Goal: Check status: Check status

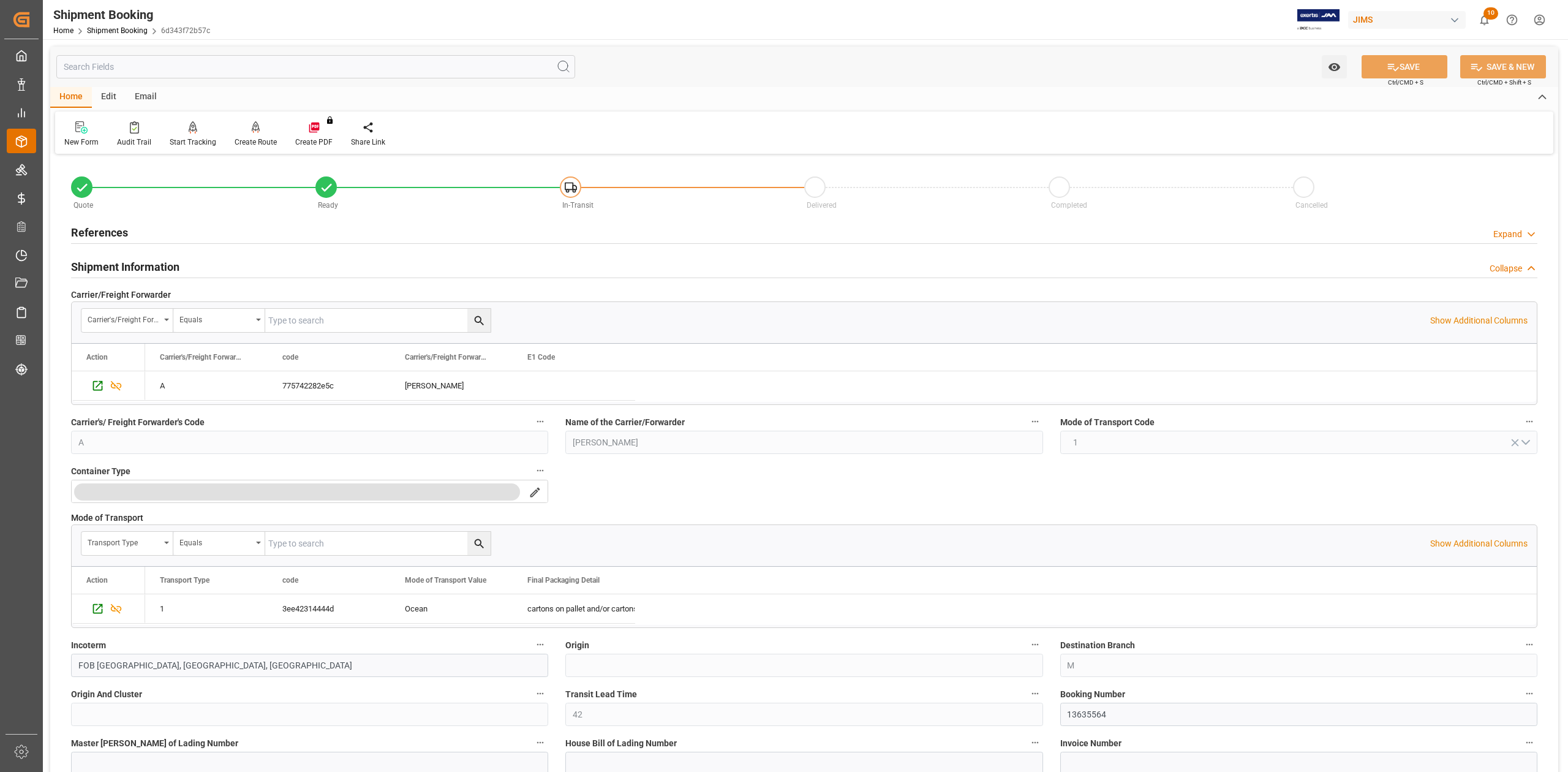
scroll to position [327, 0]
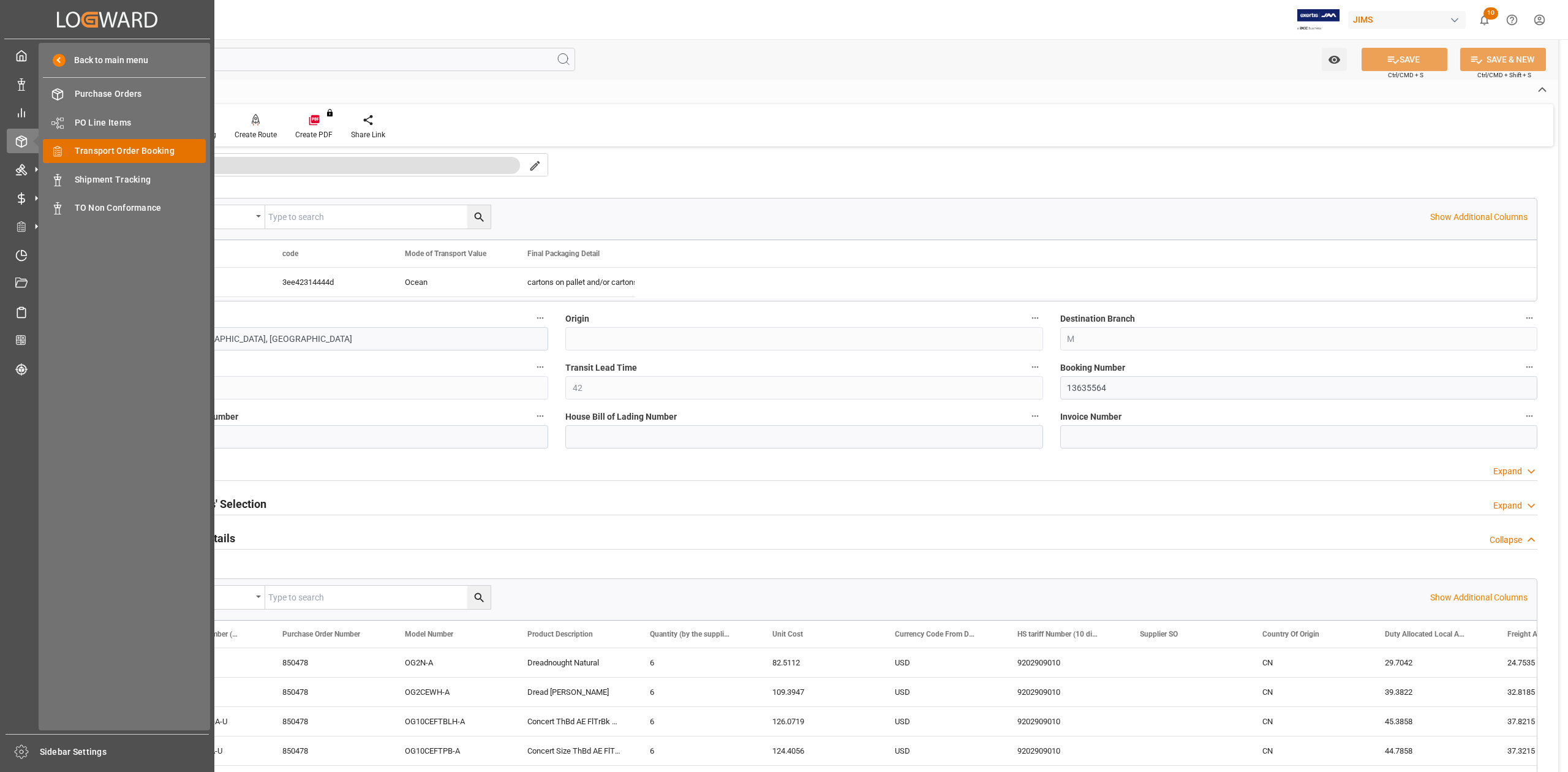
click at [123, 150] on span "Transport Order Booking" at bounding box center [141, 151] width 132 height 13
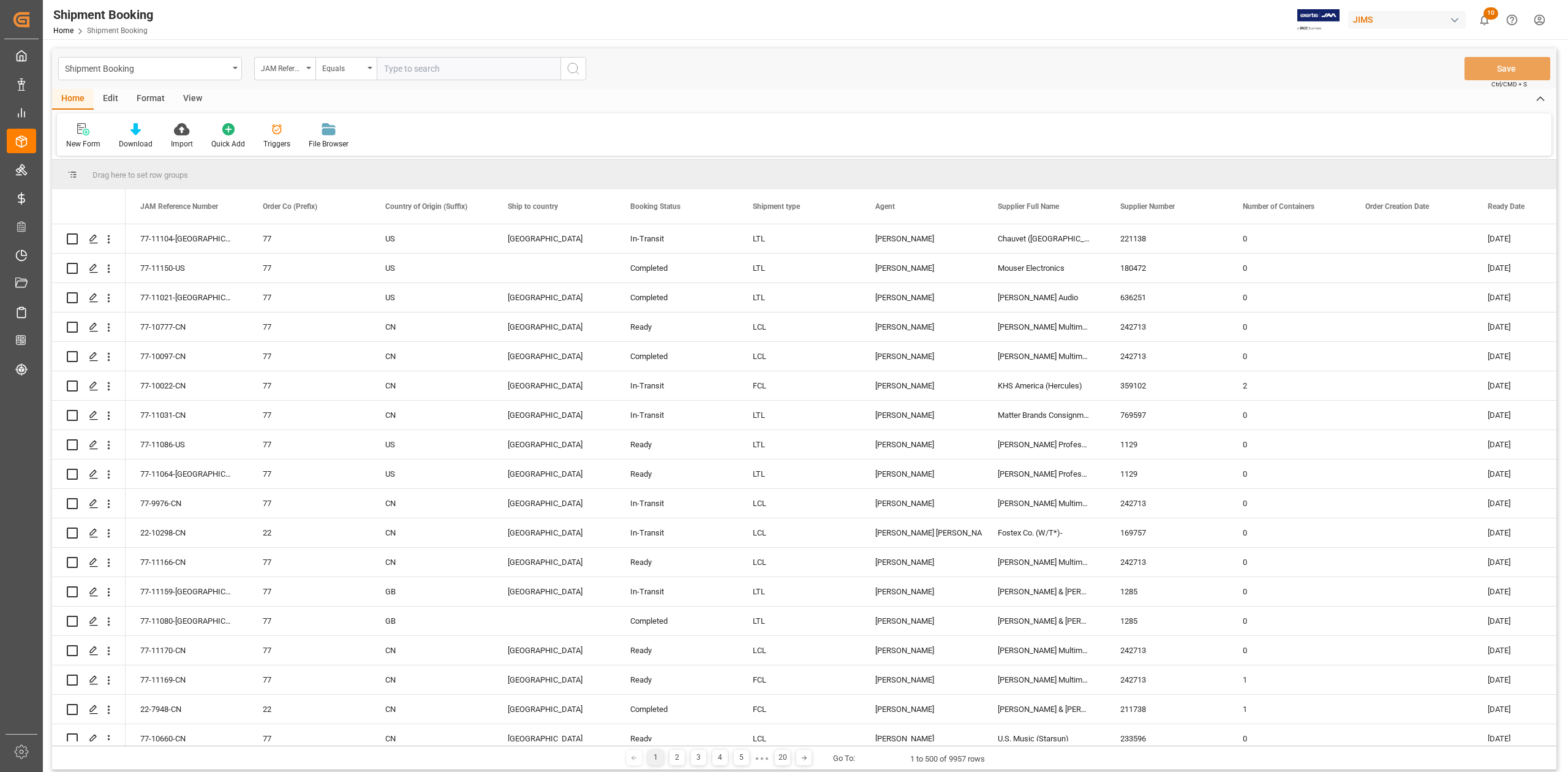
click at [469, 72] on input "text" at bounding box center [469, 68] width 184 height 23
type input "77-9845-cn"
click at [576, 73] on icon "search button" at bounding box center [573, 68] width 15 height 15
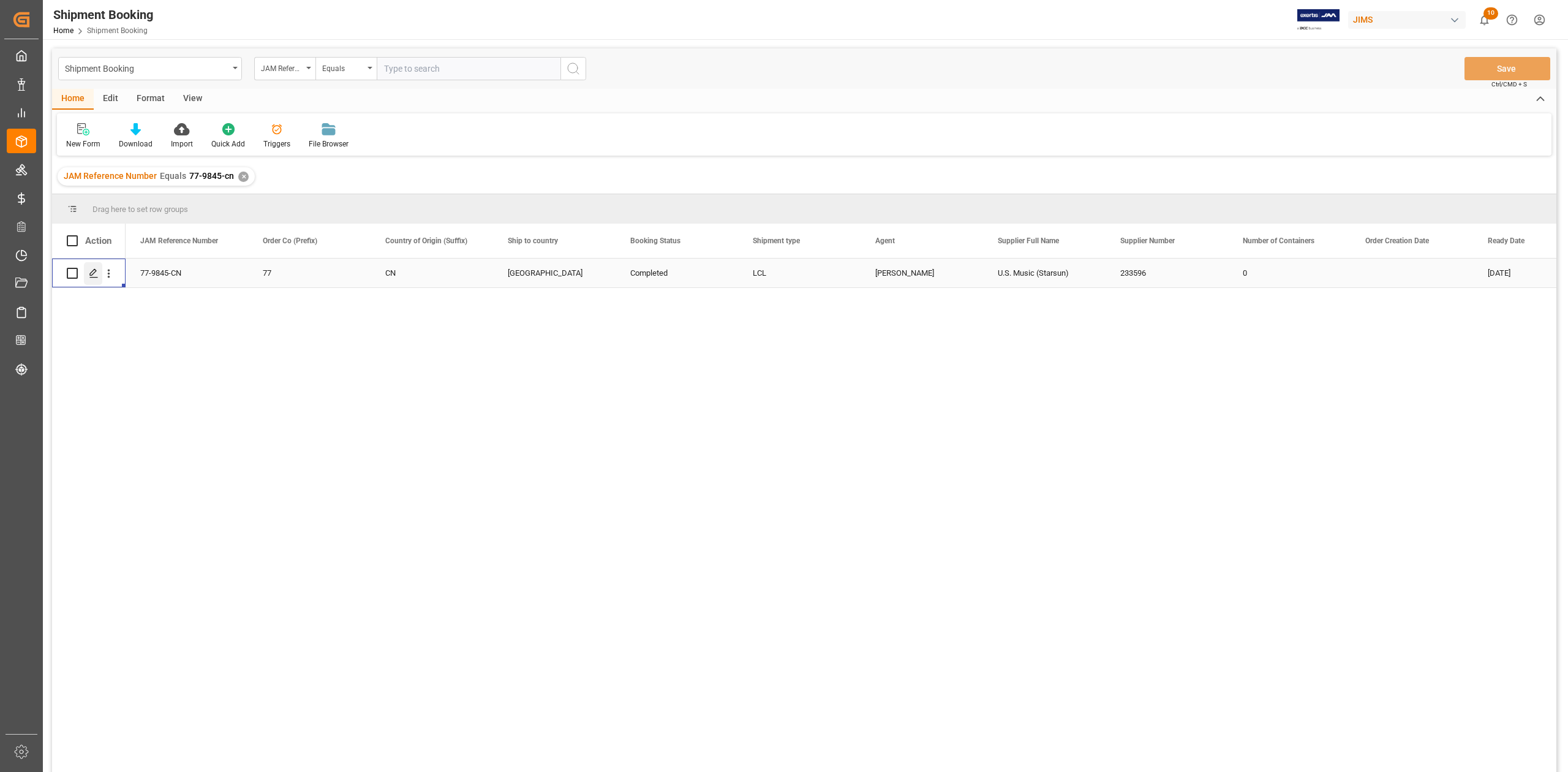
click at [91, 270] on icon "Press SPACE to select this row." at bounding box center [94, 273] width 10 height 10
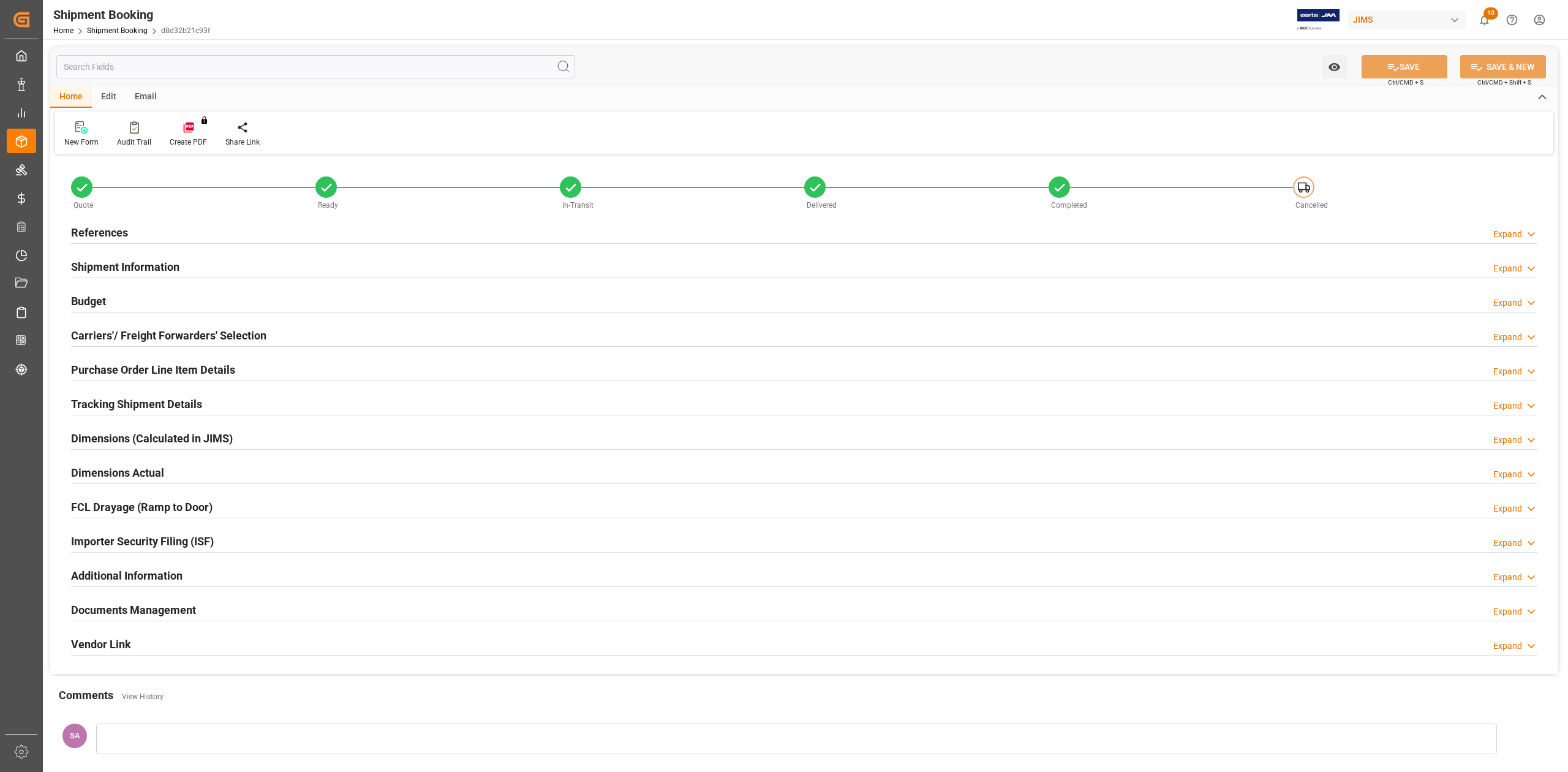
type input "323.5644"
type input "269.637"
type input "500"
type input "3780.78"
click at [92, 300] on h2 "Budget" at bounding box center [88, 301] width 35 height 16
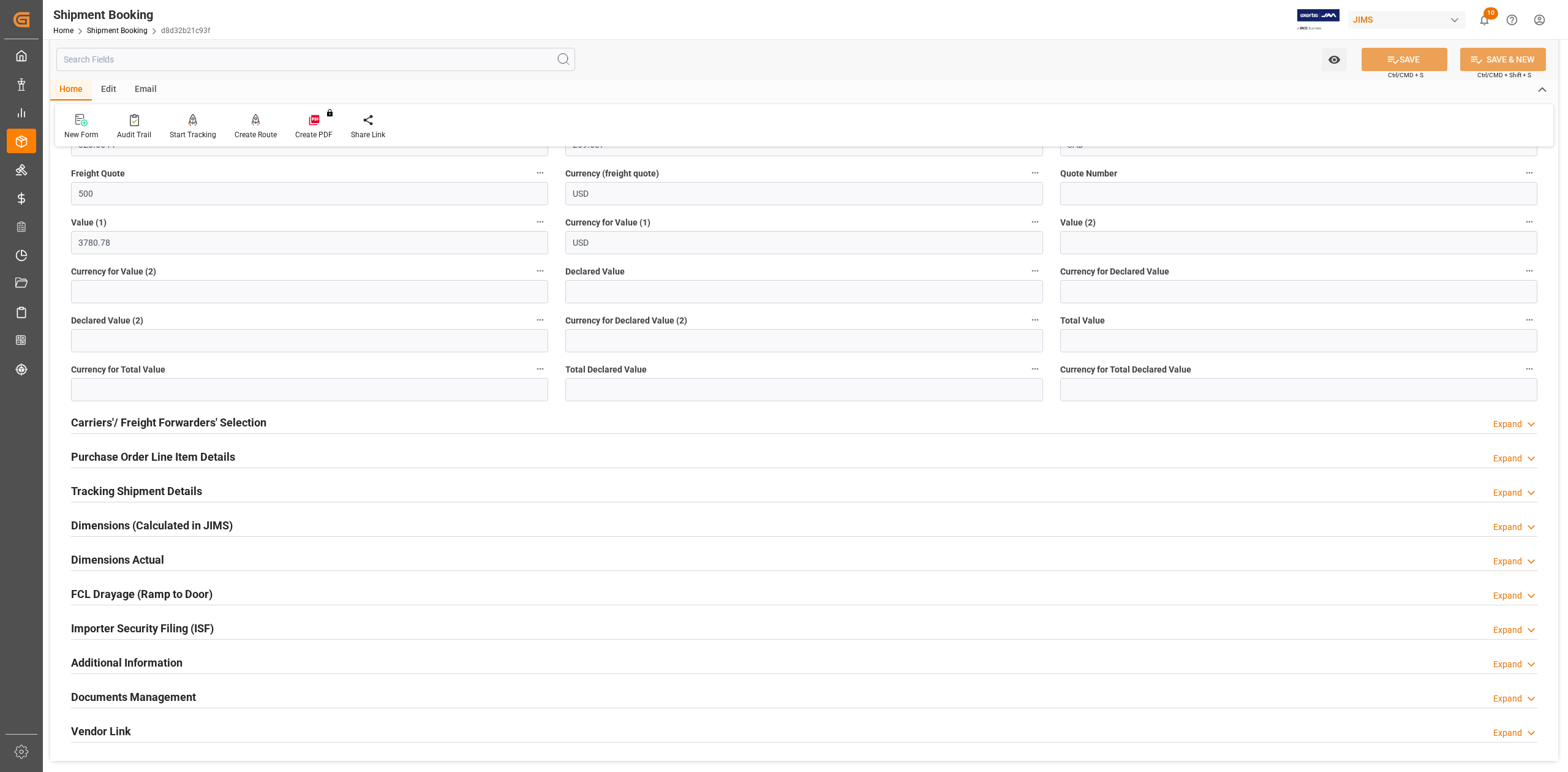
scroll to position [245, 0]
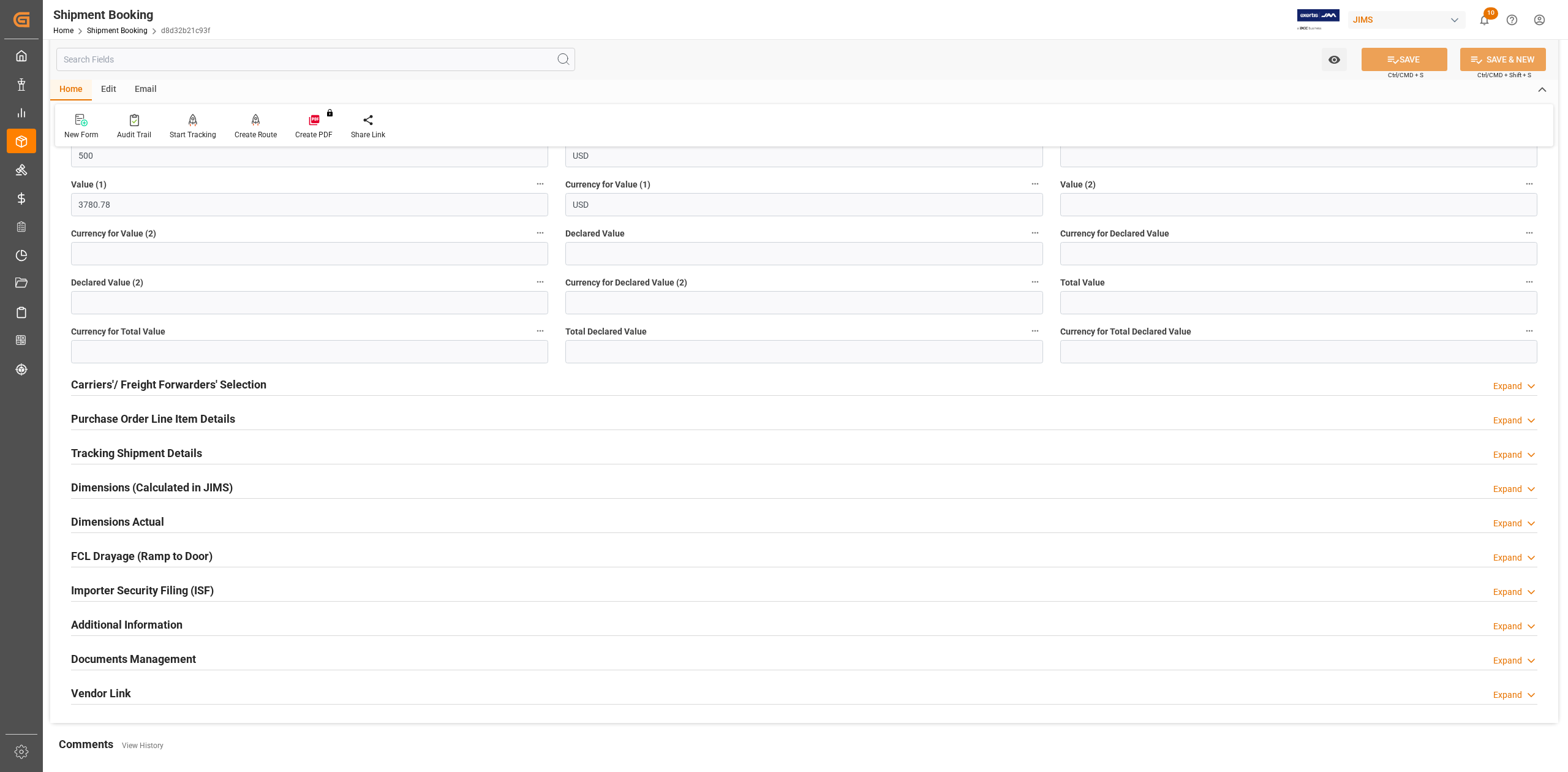
click at [177, 662] on h2 "Documents Management" at bounding box center [133, 659] width 125 height 16
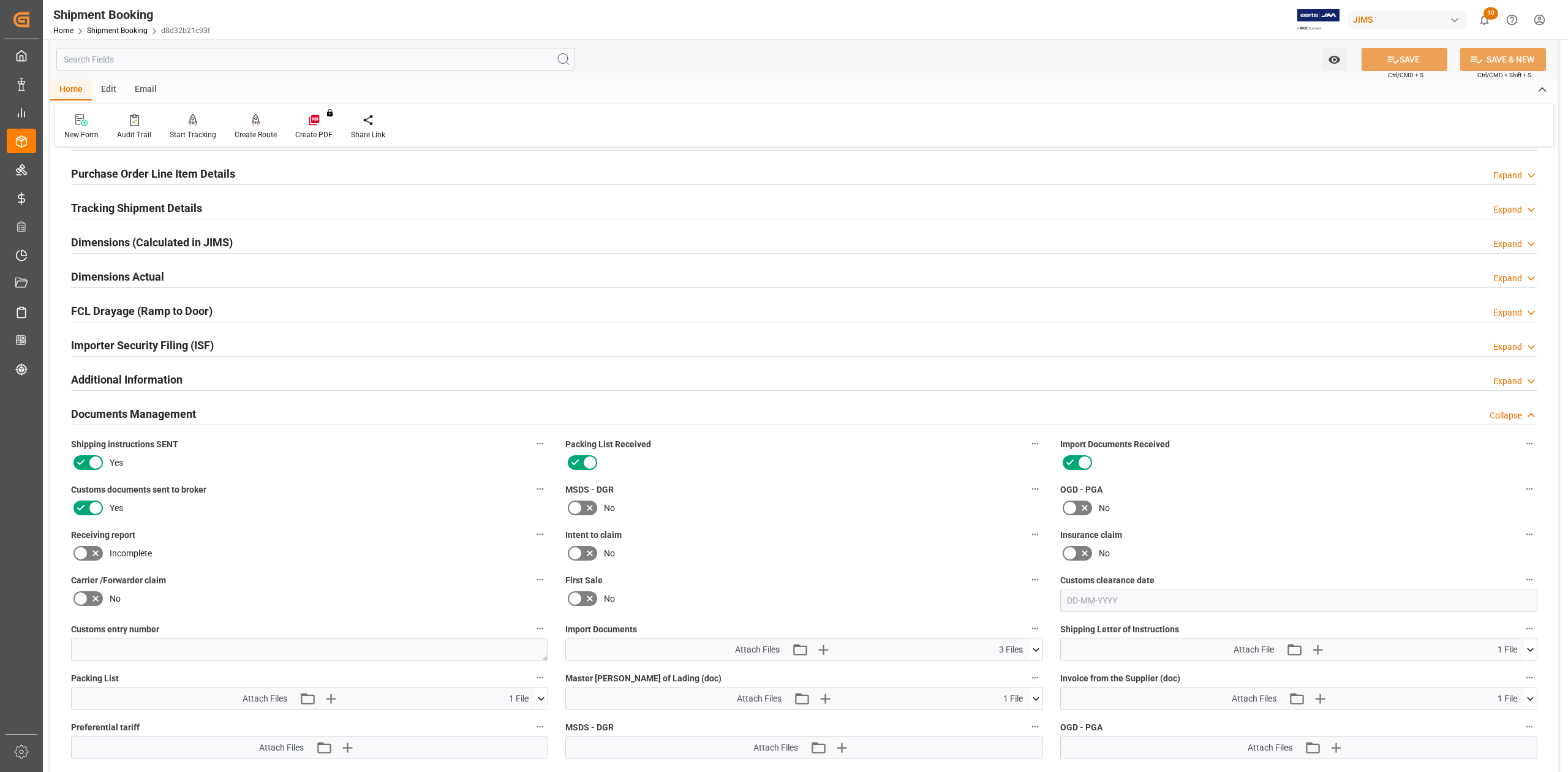
scroll to position [735, 0]
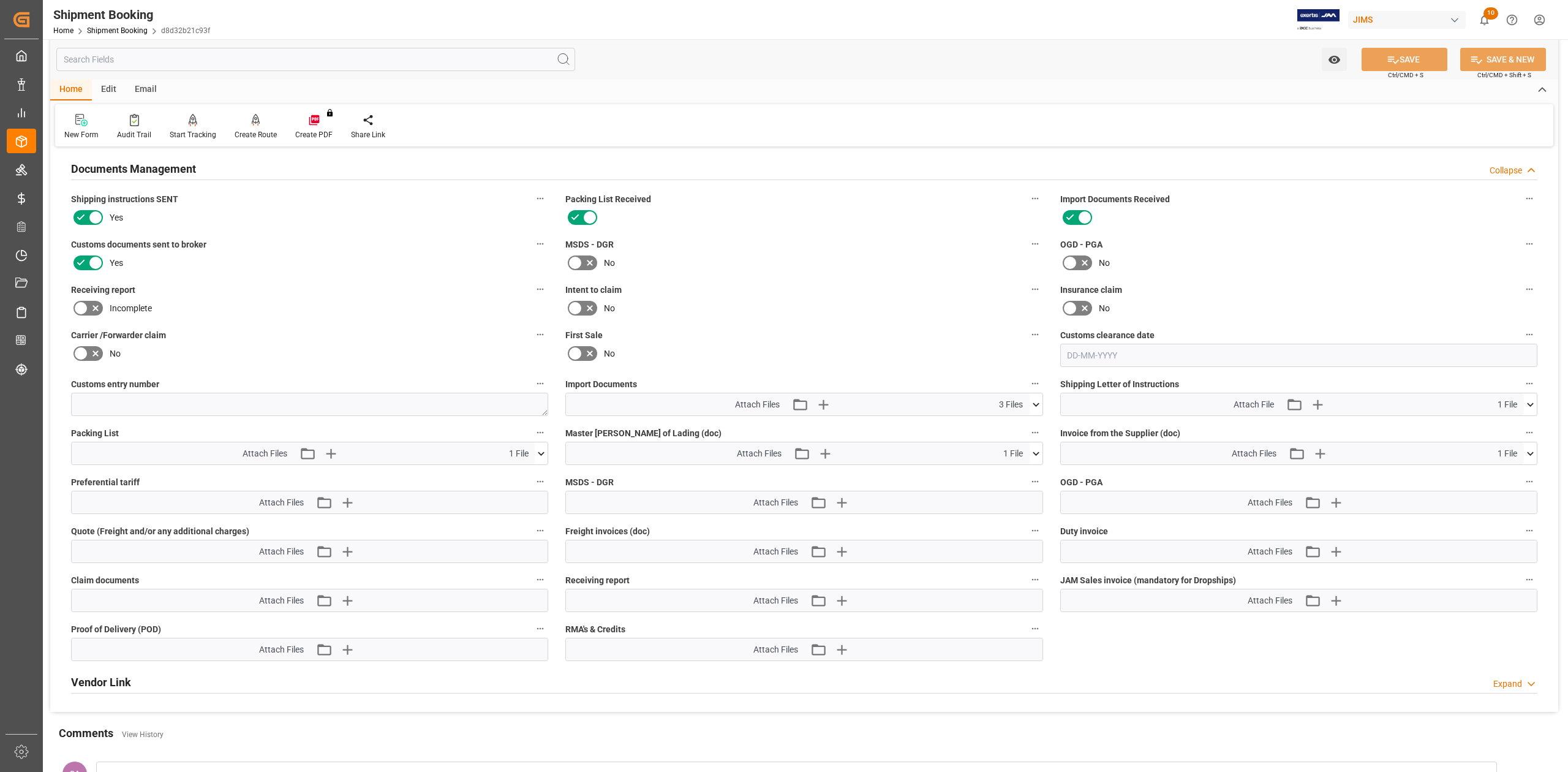
click at [1029, 412] on button at bounding box center [1036, 404] width 13 height 22
click at [1001, 437] on icon at bounding box center [1004, 440] width 13 height 13
